Goal: Information Seeking & Learning: Learn about a topic

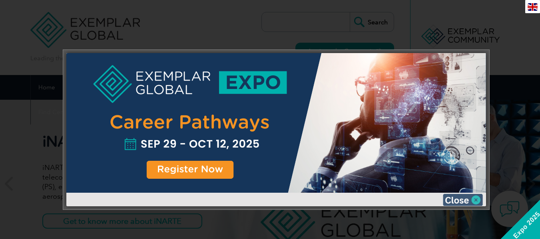
click at [457, 198] on img at bounding box center [463, 200] width 40 height 12
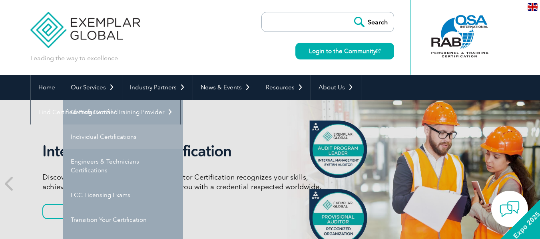
click at [98, 137] on link "Individual Certifications" at bounding box center [123, 137] width 120 height 25
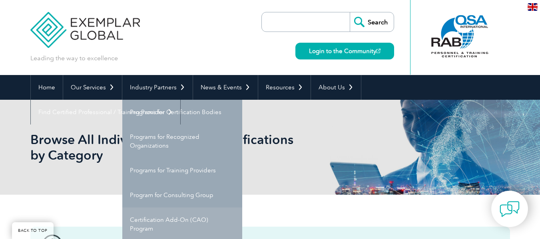
scroll to position [80, 0]
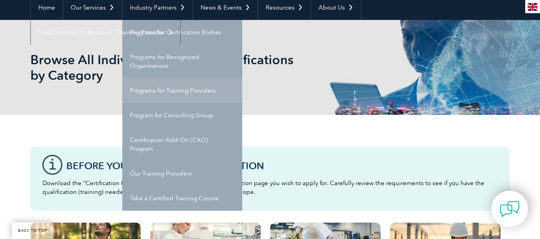
click at [168, 91] on link "Programs for Training Providers" at bounding box center [182, 90] width 120 height 25
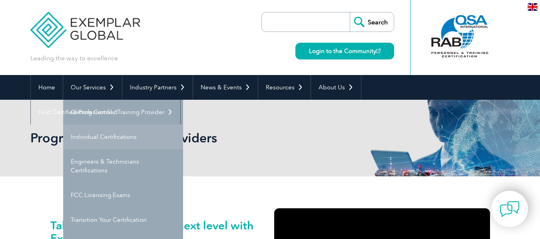
click at [101, 138] on link "Individual Certifications" at bounding box center [123, 137] width 120 height 25
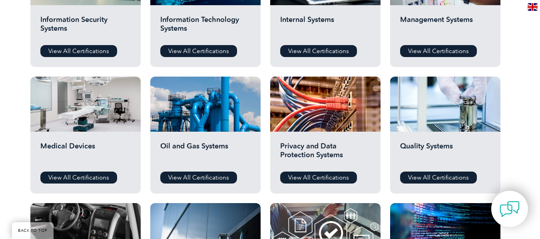
scroll to position [560, 0]
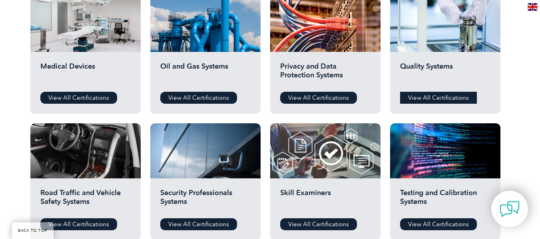
click at [434, 97] on link "View All Certifications" at bounding box center [438, 98] width 77 height 12
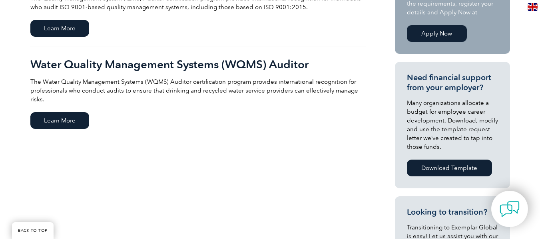
scroll to position [160, 0]
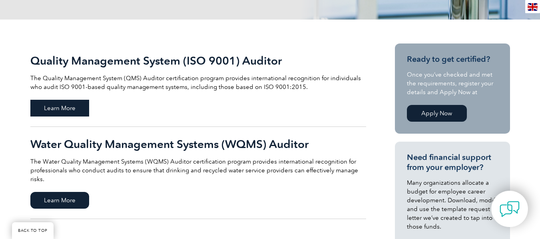
click at [63, 107] on span "Learn More" at bounding box center [59, 108] width 59 height 17
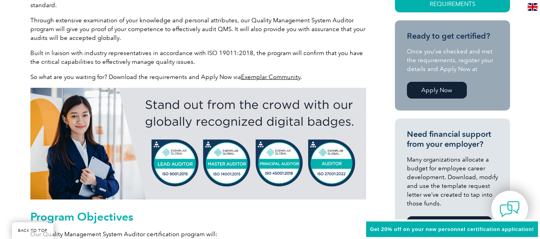
scroll to position [320, 0]
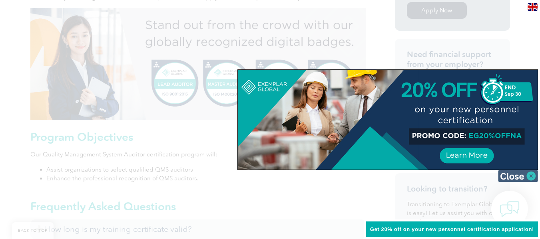
click at [520, 179] on img at bounding box center [518, 176] width 40 height 12
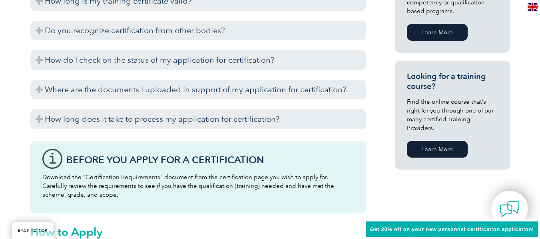
scroll to position [468, 0]
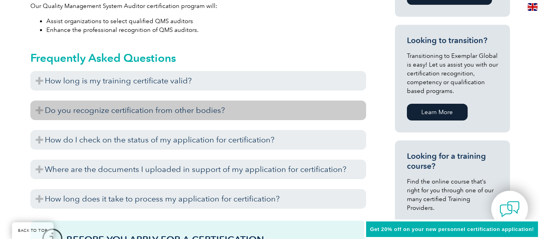
click at [40, 110] on h3 "Do you recognize certification from other bodies?" at bounding box center [198, 111] width 336 height 20
